Goal: Navigation & Orientation: Understand site structure

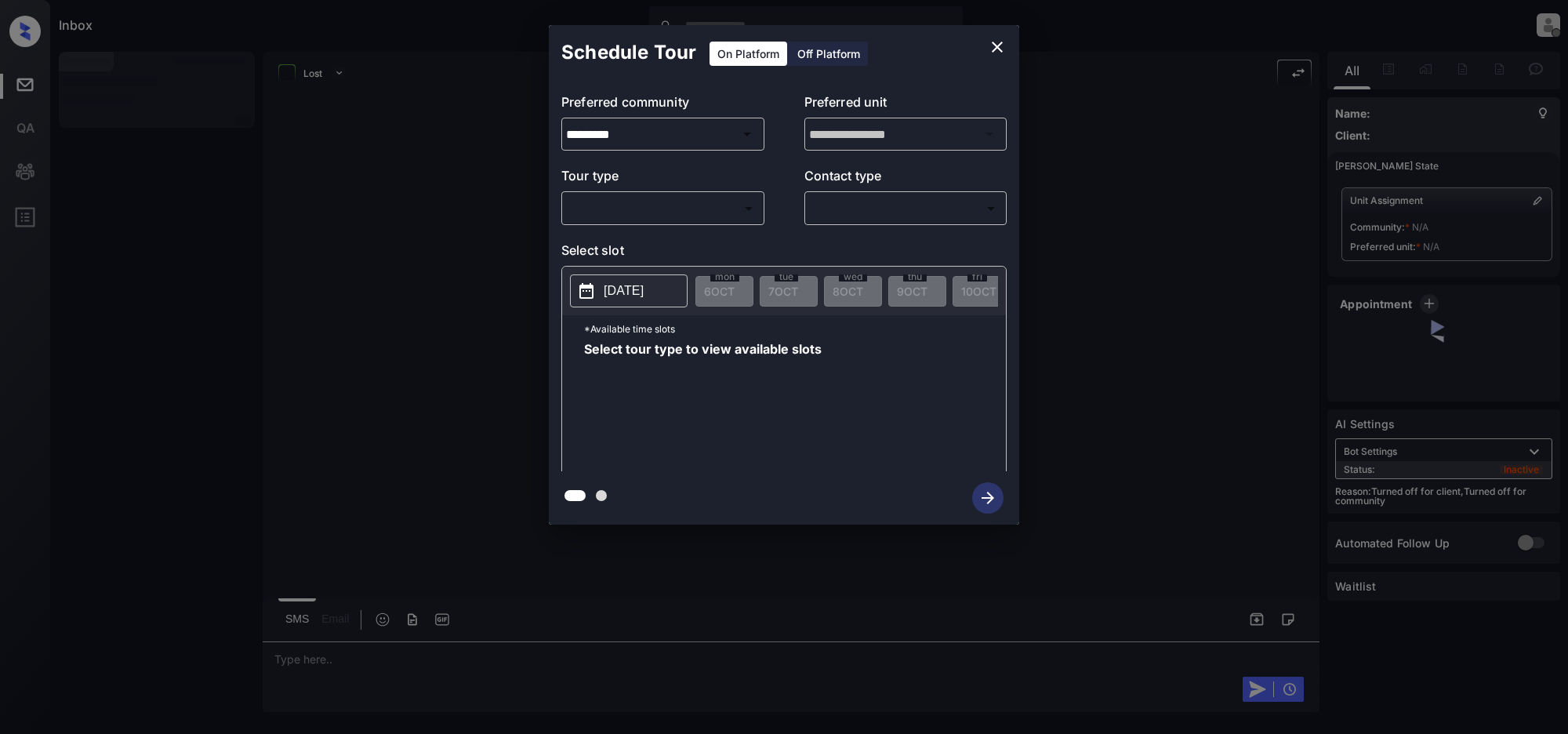
click at [996, 47] on icon "close" at bounding box center [997, 47] width 19 height 19
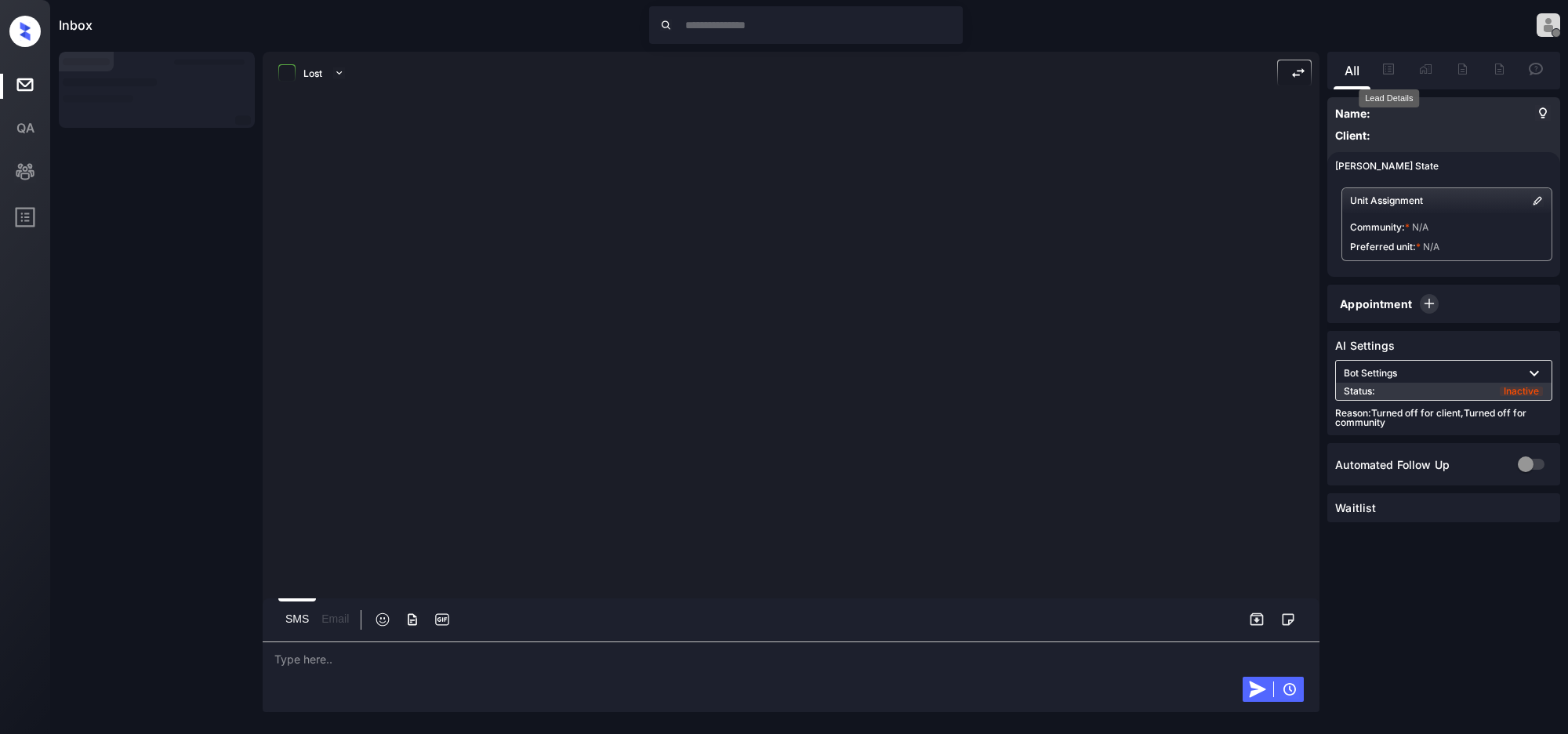
click at [1389, 63] on img "Lead Details" at bounding box center [1388, 69] width 19 height 19
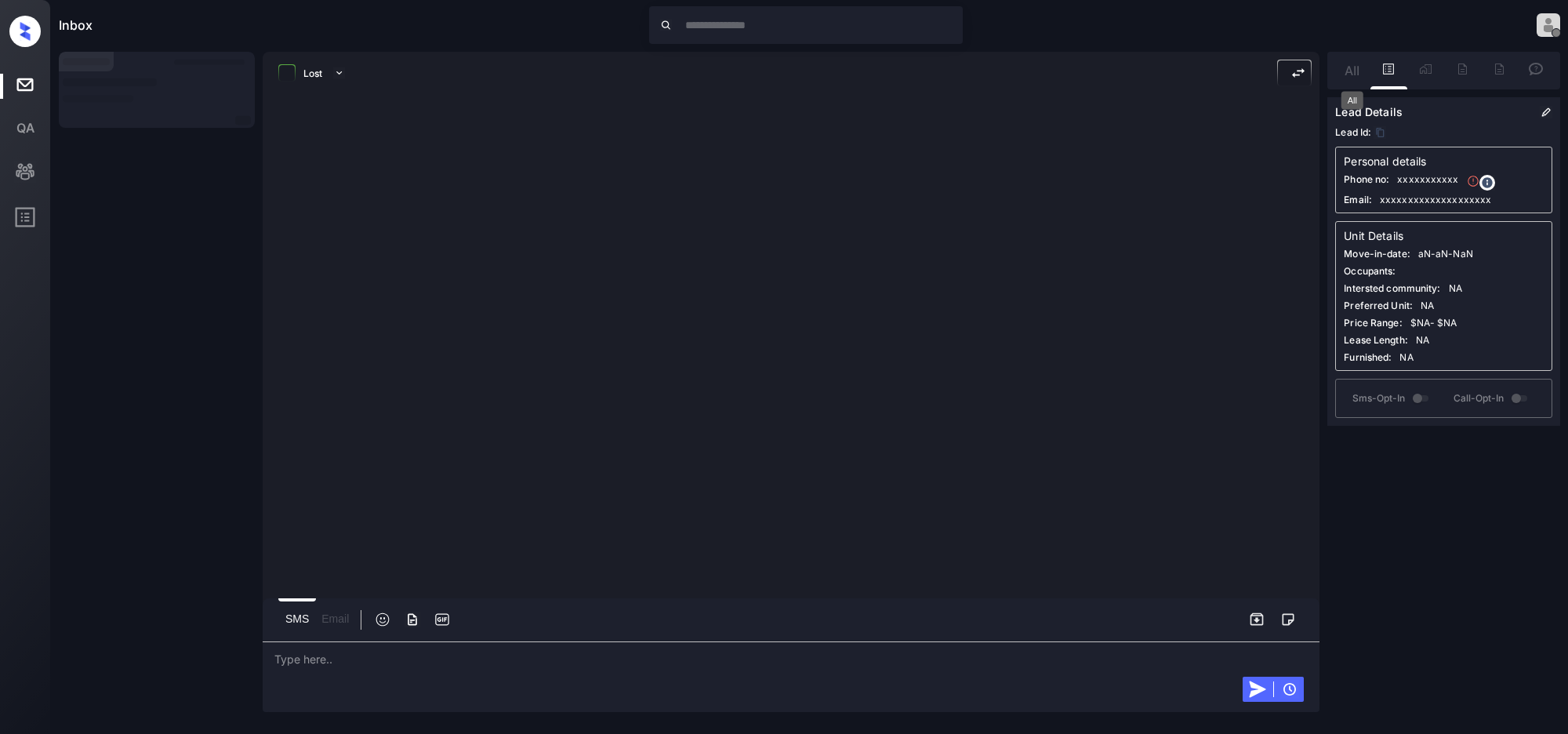
click at [1347, 69] on img "All" at bounding box center [1352, 71] width 14 height 9
